Goal: Transaction & Acquisition: Purchase product/service

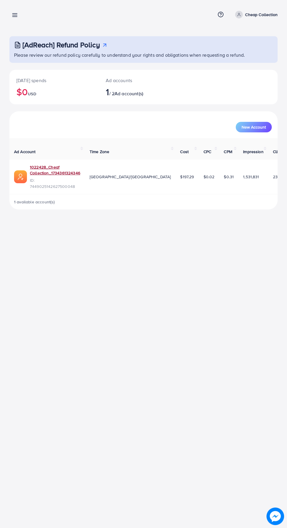
click at [41, 169] on link "1022428_Cheaf Collection_1734361324346" at bounding box center [55, 170] width 50 height 12
click at [12, 15] on icon at bounding box center [15, 15] width 6 height 6
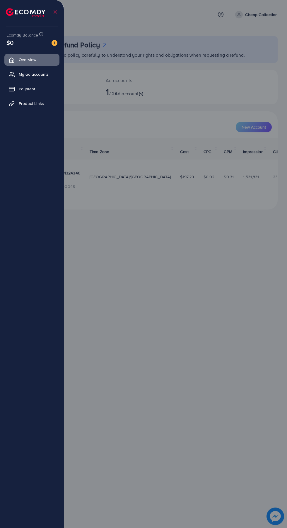
click at [23, 87] on span "Payment" at bounding box center [27, 89] width 16 height 6
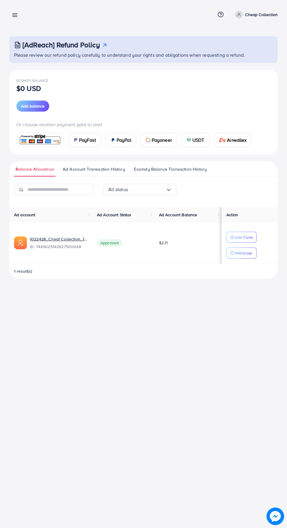
click at [32, 106] on span "Add balance" at bounding box center [32, 106] width 23 height 6
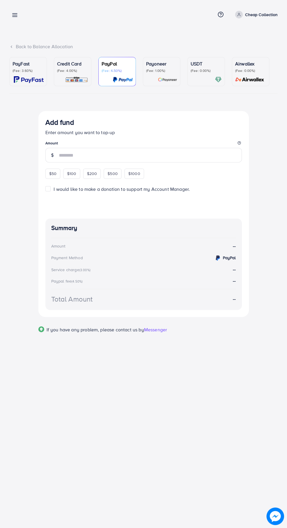
click at [72, 67] on p "Credit Card" at bounding box center [72, 63] width 31 height 7
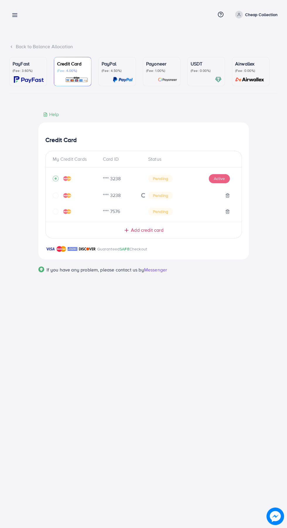
click at [17, 14] on icon at bounding box center [15, 15] width 6 height 6
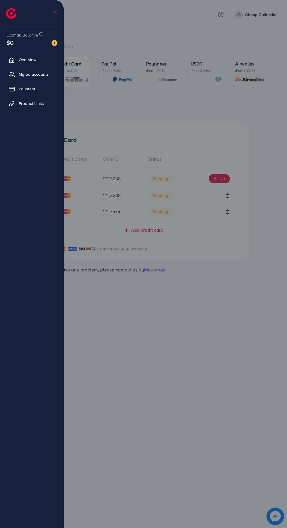
click at [177, 392] on div at bounding box center [143, 317] width 287 height 634
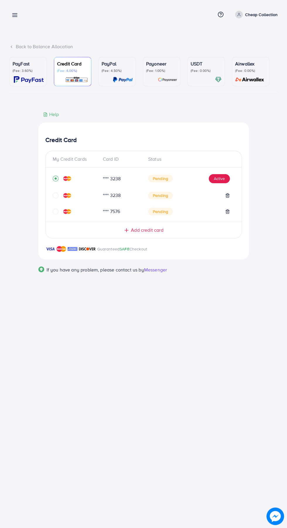
click at [100, 181] on div "**** 3238" at bounding box center [120, 178] width 45 height 7
click at [103, 68] on div "PayPal (Fee: 4.50%)" at bounding box center [116, 66] width 31 height 13
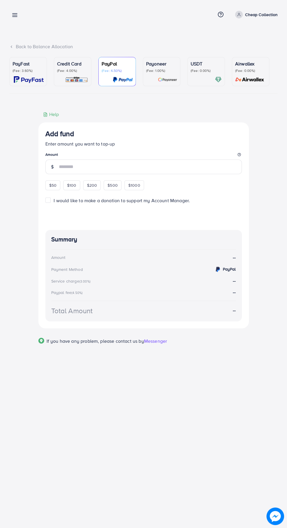
click at [27, 68] on div "PayFast (Fee: 3.60%)" at bounding box center [28, 66] width 31 height 13
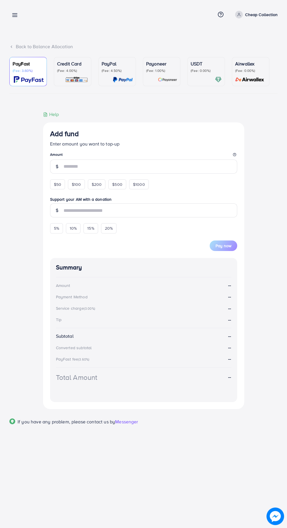
click at [74, 73] on p "(Fee: 4.00%)" at bounding box center [72, 70] width 31 height 5
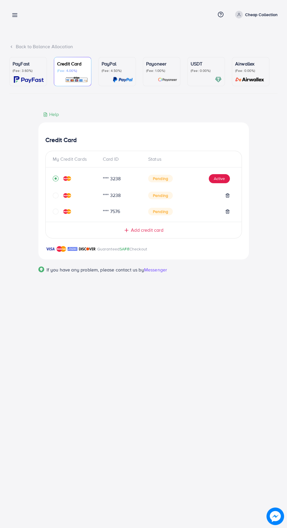
click at [113, 70] on p "(Fee: 4.50%)" at bounding box center [116, 70] width 31 height 5
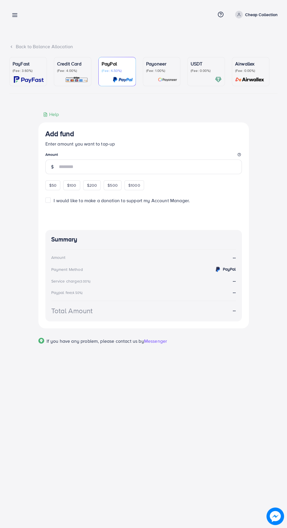
click at [67, 62] on p "Credit Card" at bounding box center [72, 63] width 31 height 7
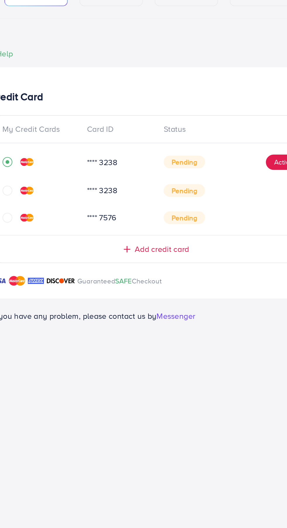
click at [139, 232] on span "Add credit card" at bounding box center [147, 230] width 32 height 7
